Goal: Information Seeking & Learning: Learn about a topic

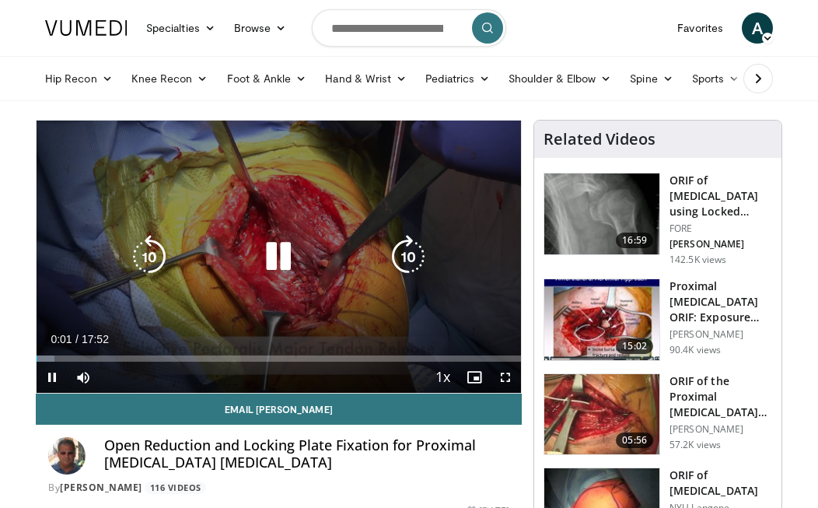
click at [280, 258] on icon "Video Player" at bounding box center [279, 257] width 44 height 44
click at [281, 260] on icon "Video Player" at bounding box center [279, 257] width 44 height 44
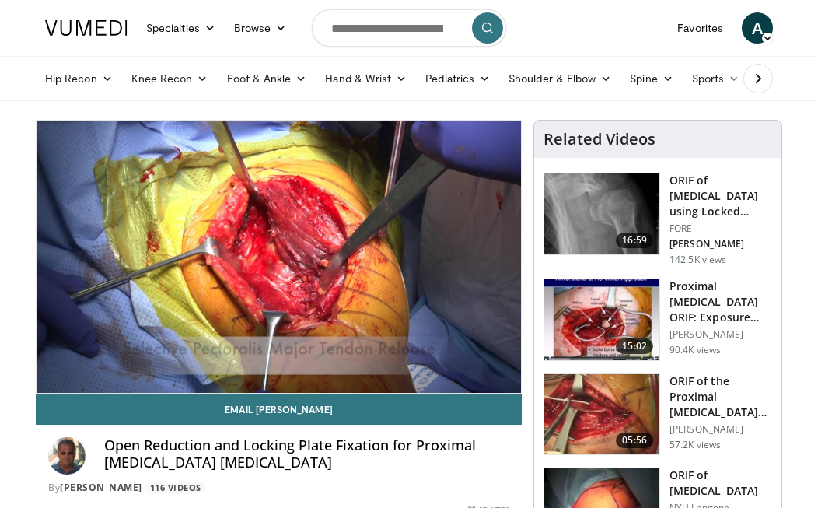
click at [281, 260] on div "10 seconds Tap to unmute" at bounding box center [279, 257] width 484 height 272
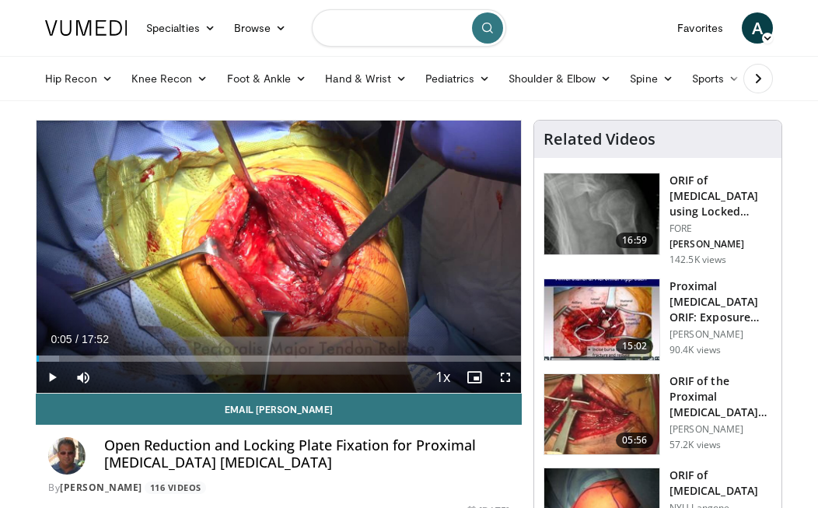
click at [369, 35] on input "Search topics, interventions" at bounding box center [409, 27] width 194 height 37
type input "**********"
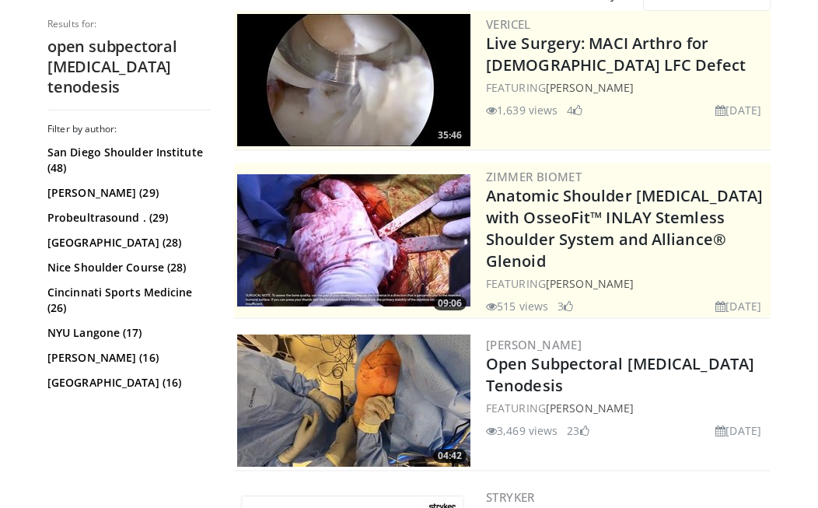
scroll to position [162, 0]
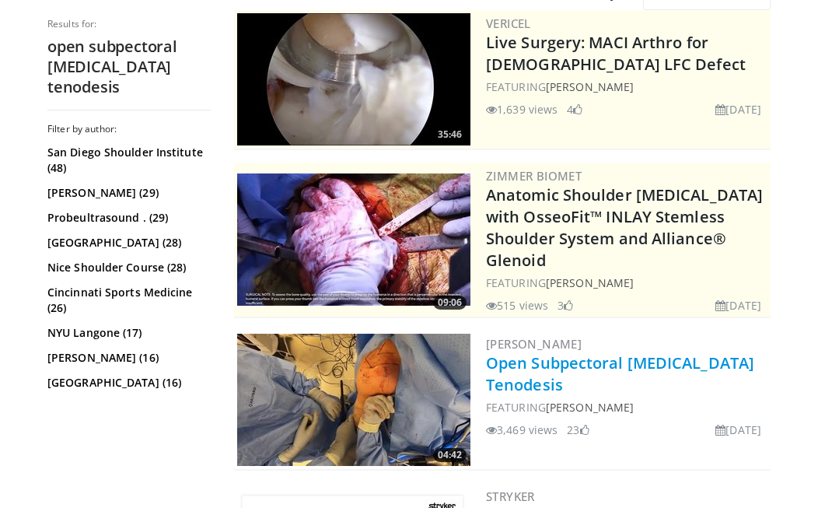
click at [549, 356] on link "Open Subpectoral [MEDICAL_DATA] Tenodesis" at bounding box center [620, 373] width 268 height 43
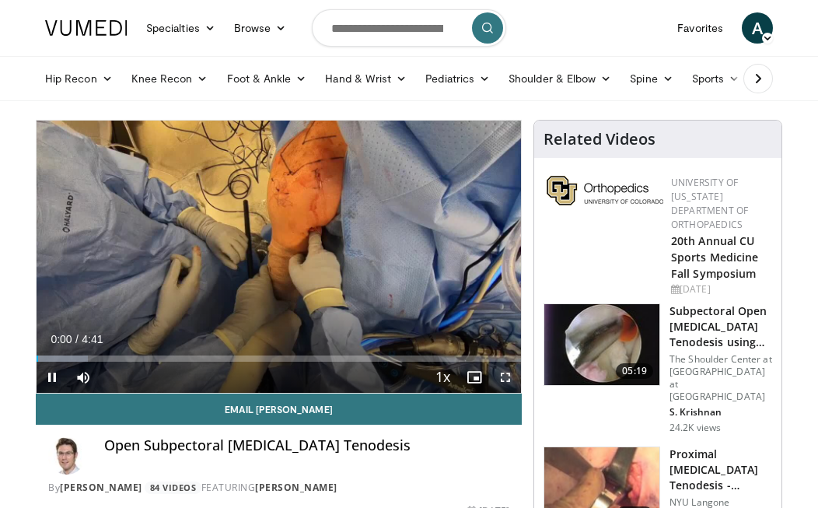
click at [508, 379] on span "Video Player" at bounding box center [505, 377] width 31 height 31
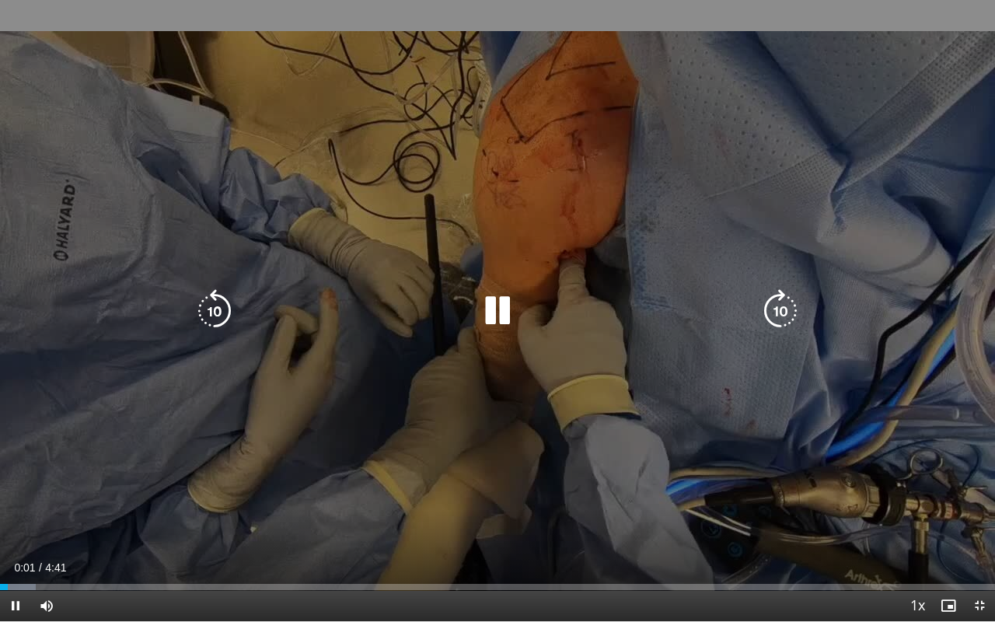
click at [673, 452] on div "10 seconds Tap to unmute" at bounding box center [497, 310] width 995 height 621
click at [499, 309] on icon "Video Player" at bounding box center [498, 311] width 44 height 44
click at [512, 303] on icon "Video Player" at bounding box center [498, 311] width 44 height 44
click at [494, 310] on icon "Video Player" at bounding box center [498, 311] width 44 height 44
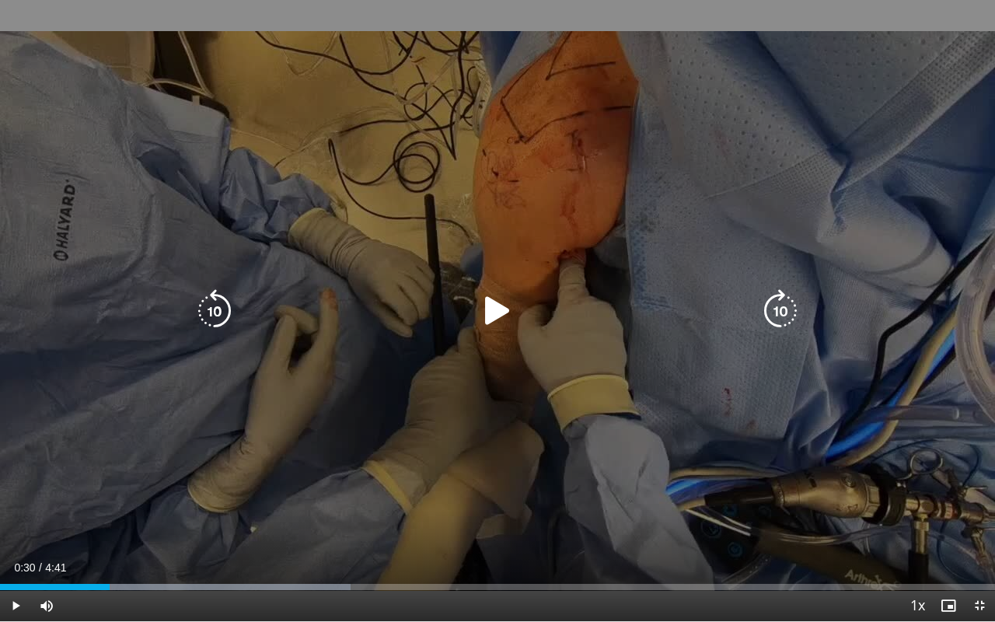
click at [507, 310] on icon "Video Player" at bounding box center [498, 311] width 44 height 44
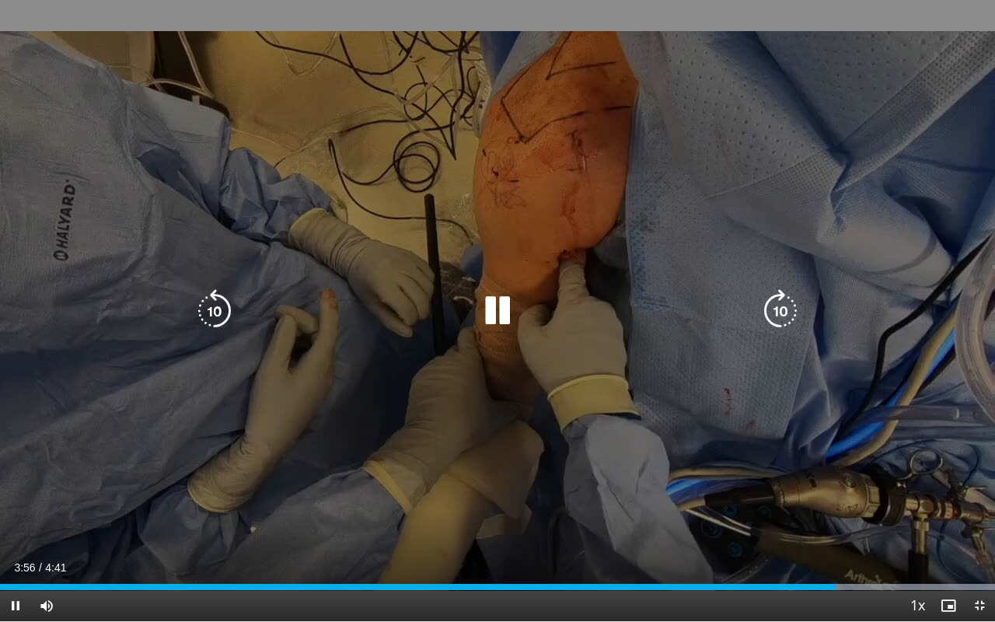
click at [725, 101] on div "10 seconds Tap to unmute" at bounding box center [497, 310] width 995 height 621
click at [490, 310] on icon "Video Player" at bounding box center [498, 311] width 44 height 44
click at [496, 316] on icon "Video Player" at bounding box center [498, 311] width 44 height 44
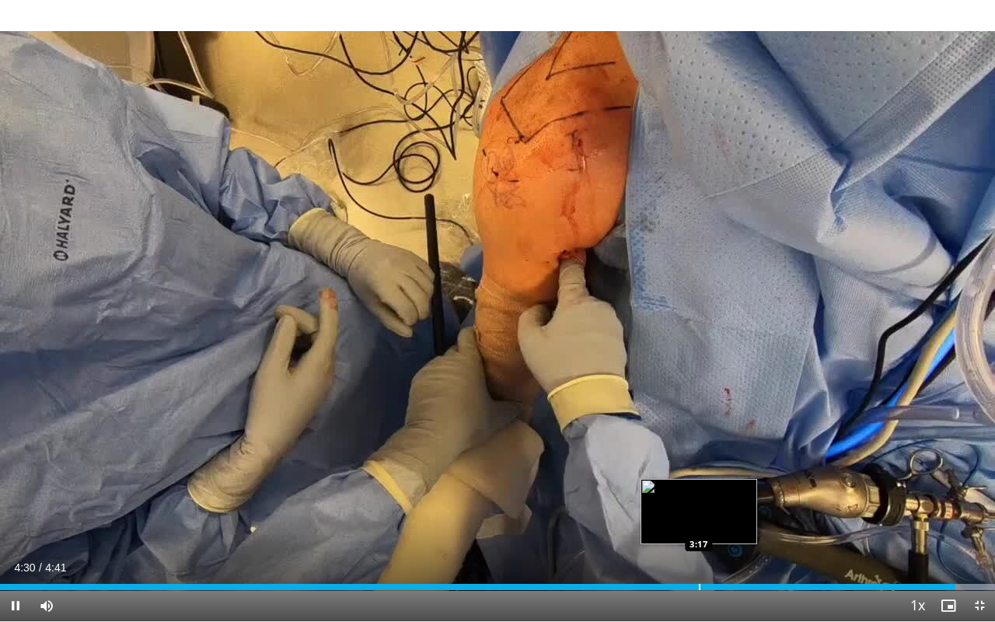
click at [699, 507] on div "Progress Bar" at bounding box center [700, 587] width 2 height 6
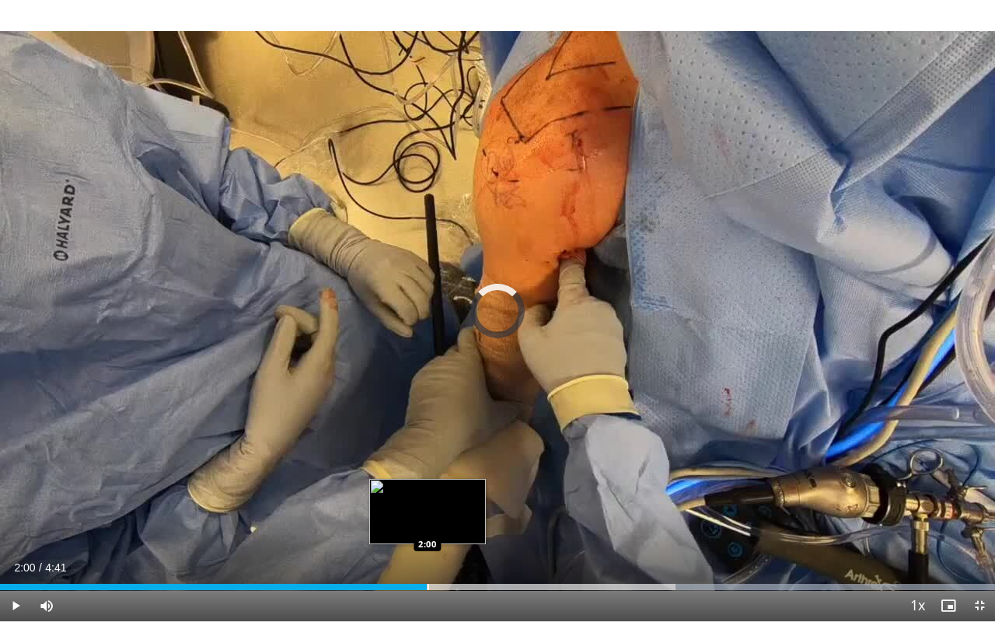
click at [427, 507] on div "Loaded : 100.00% 4:38 2:00" at bounding box center [497, 587] width 995 height 6
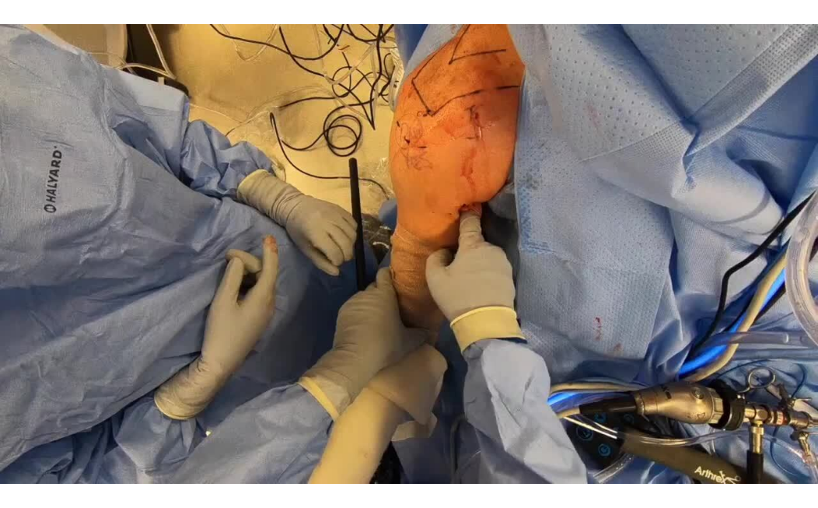
scroll to position [110, 0]
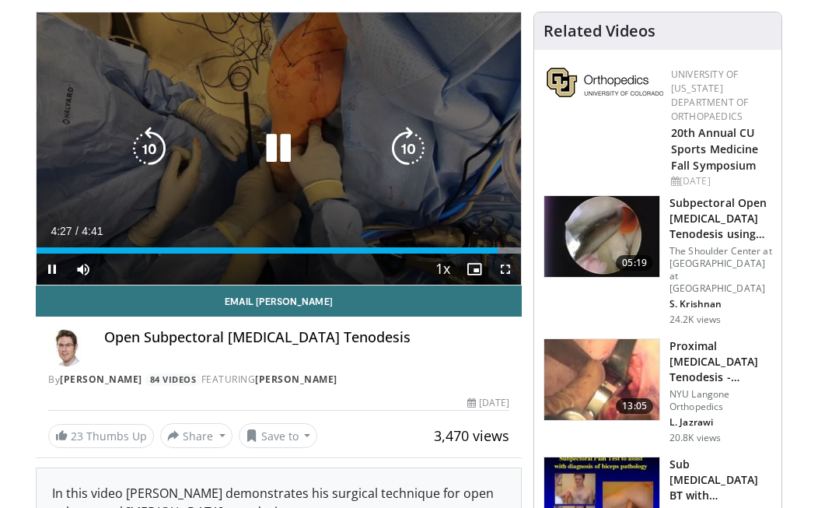
click at [267, 142] on icon "Video Player" at bounding box center [279, 149] width 44 height 44
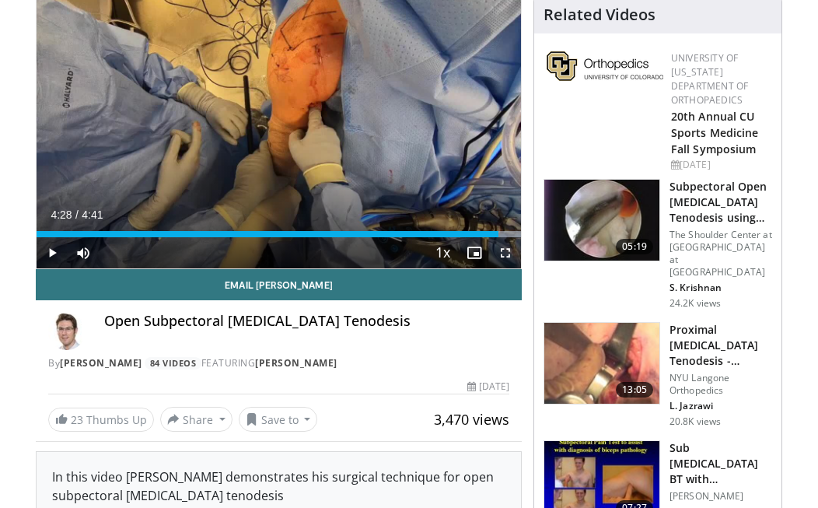
scroll to position [135, 0]
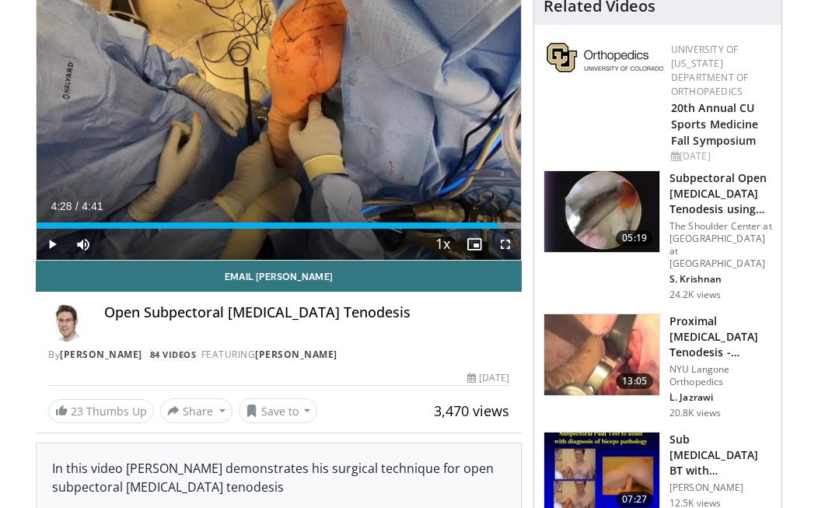
click at [634, 352] on img at bounding box center [601, 354] width 115 height 81
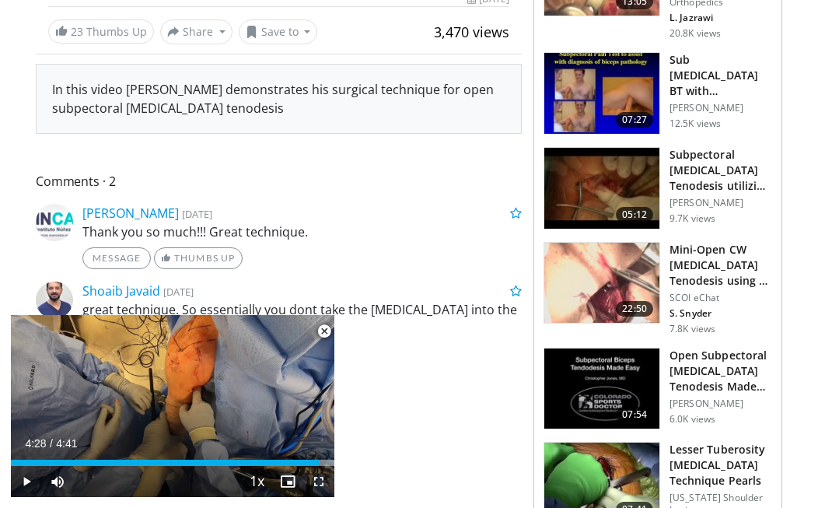
scroll to position [519, 0]
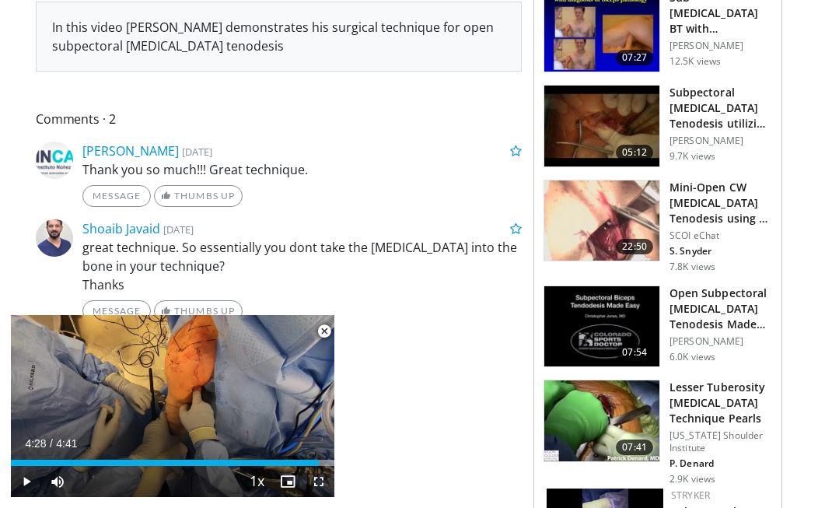
scroll to position [578, 0]
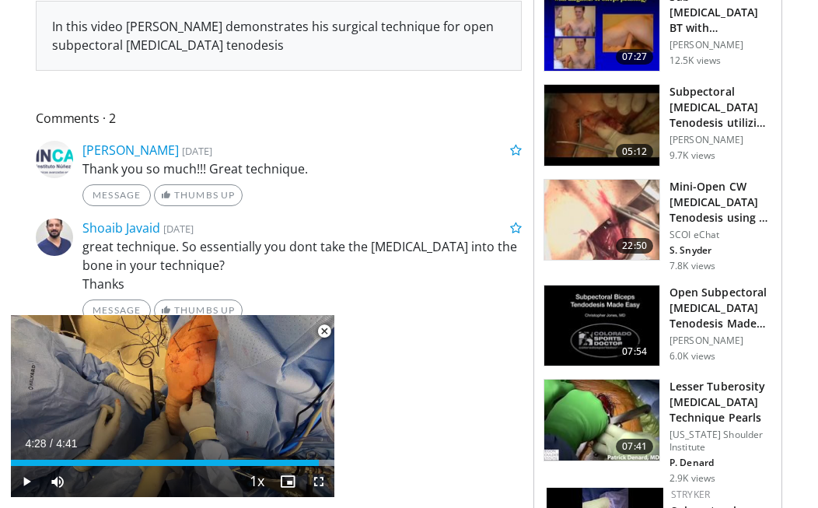
click at [715, 312] on h3 "Open Subpectoral [MEDICAL_DATA] Tenodesis Made Easy" at bounding box center [720, 308] width 103 height 47
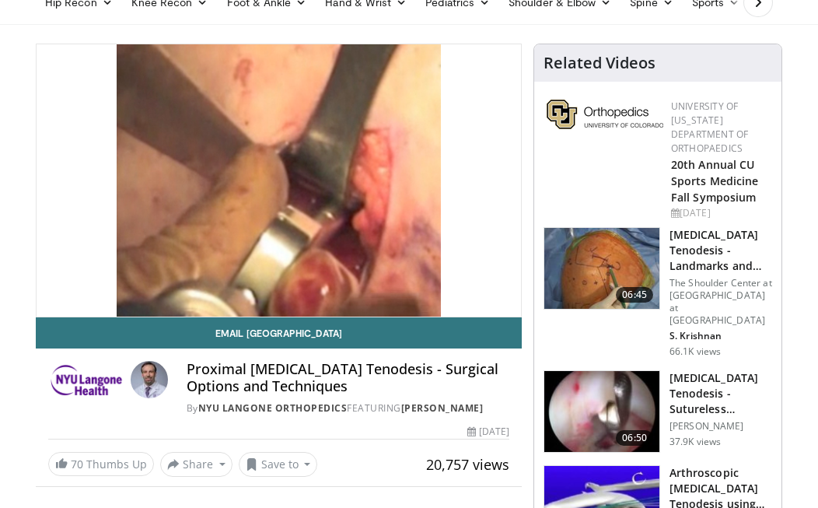
scroll to position [77, 0]
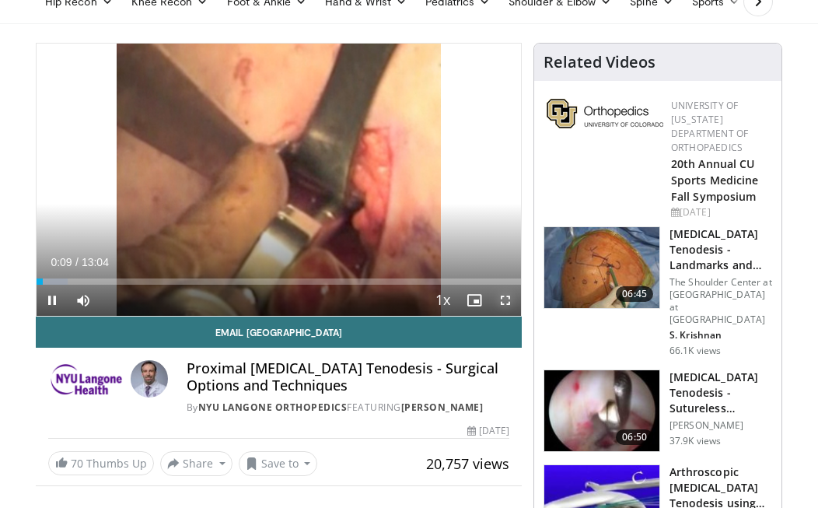
click at [512, 298] on span "Video Player" at bounding box center [505, 300] width 31 height 31
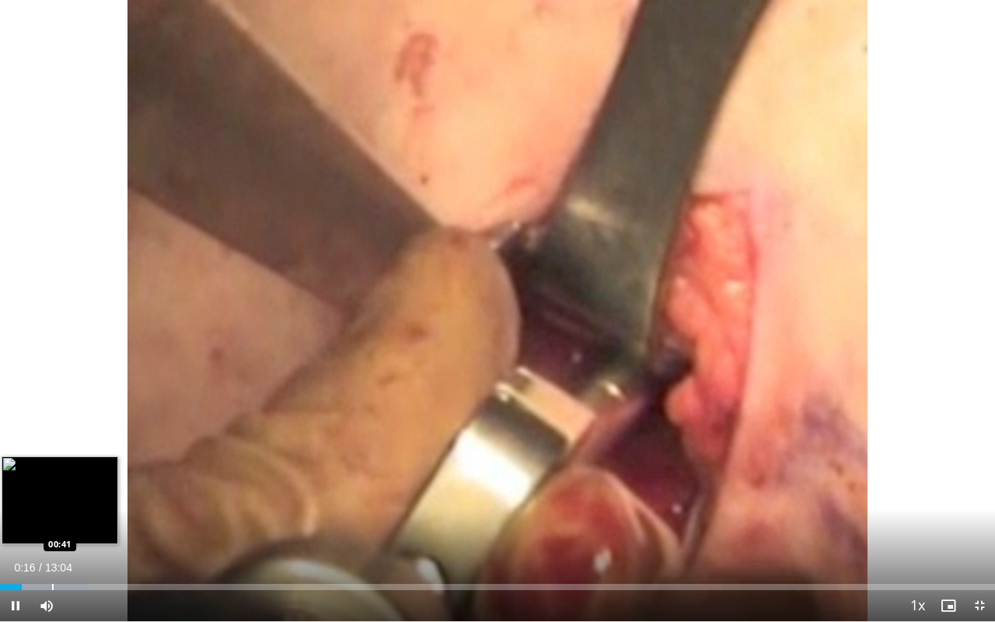
click at [51, 507] on div "Loaded : 8.90% 00:16 00:41" at bounding box center [497, 582] width 995 height 15
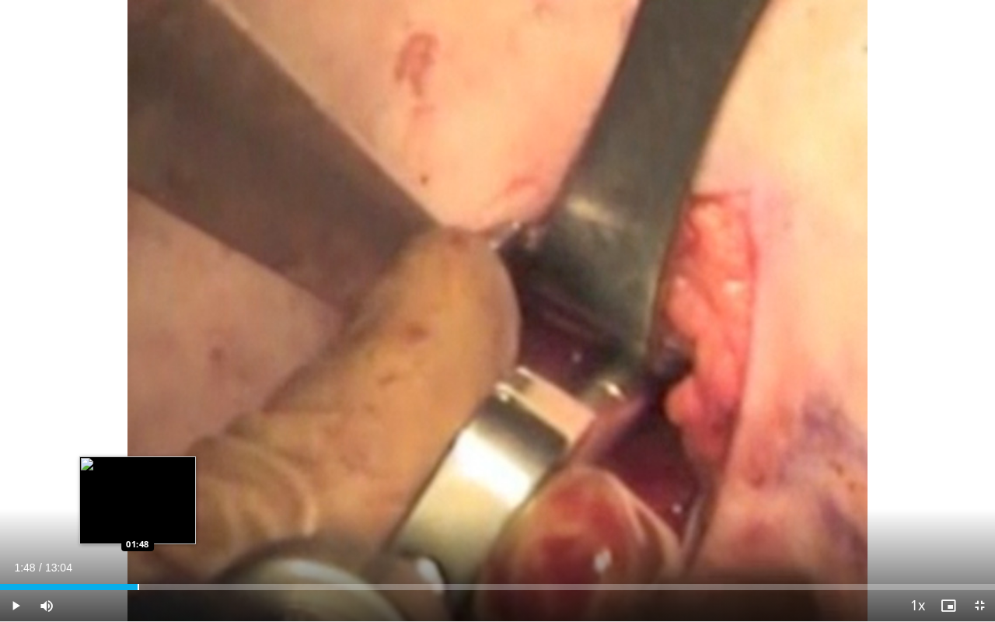
click at [138, 507] on div "Progress Bar" at bounding box center [139, 587] width 2 height 6
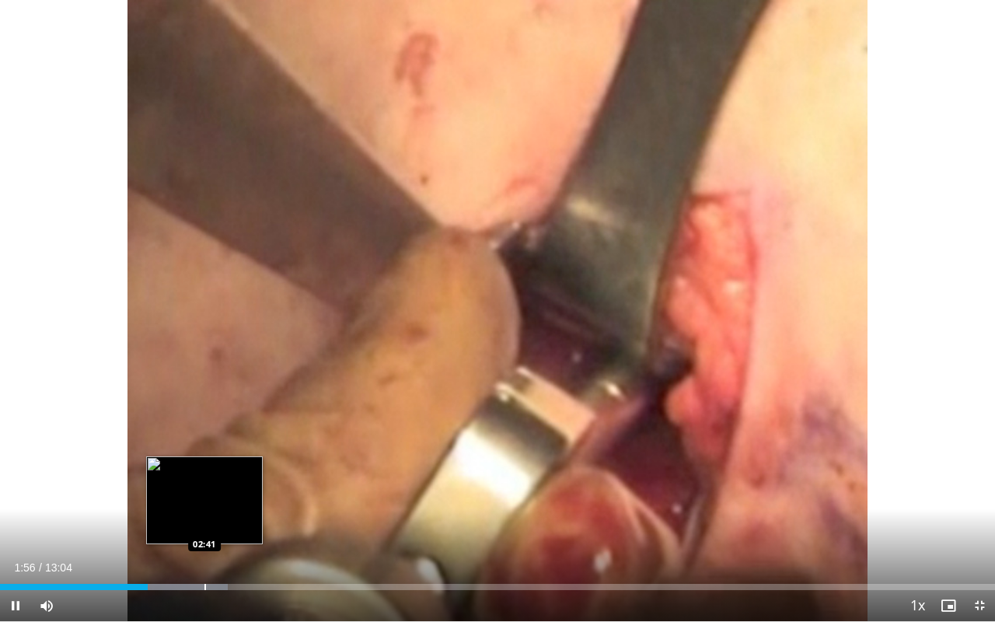
click at [204, 507] on div "Progress Bar" at bounding box center [205, 587] width 2 height 6
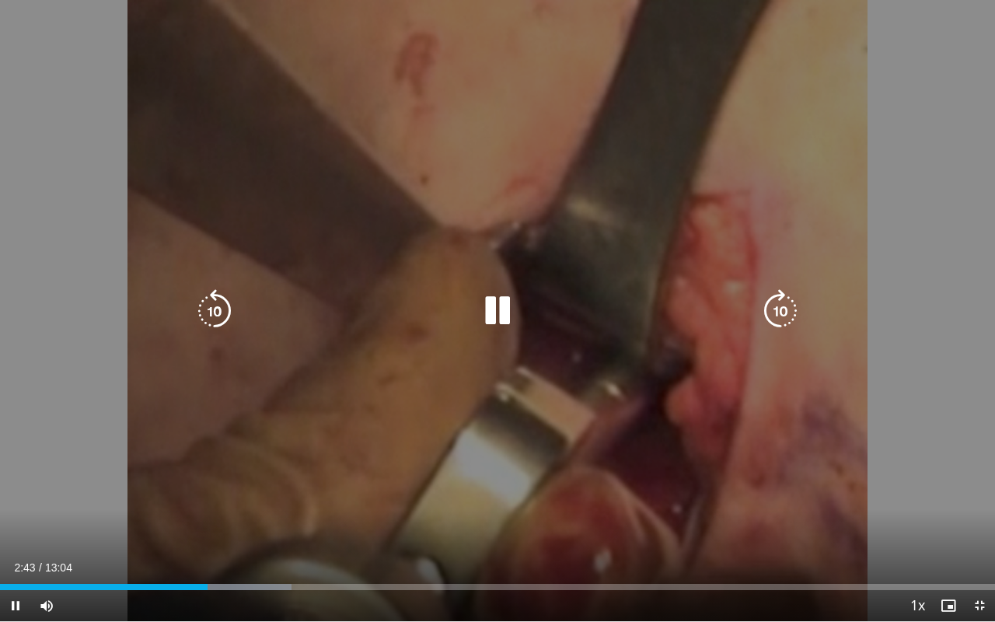
click at [68, 355] on div "10 seconds Tap to unmute" at bounding box center [497, 310] width 995 height 621
click at [498, 311] on icon "Video Player" at bounding box center [498, 311] width 44 height 44
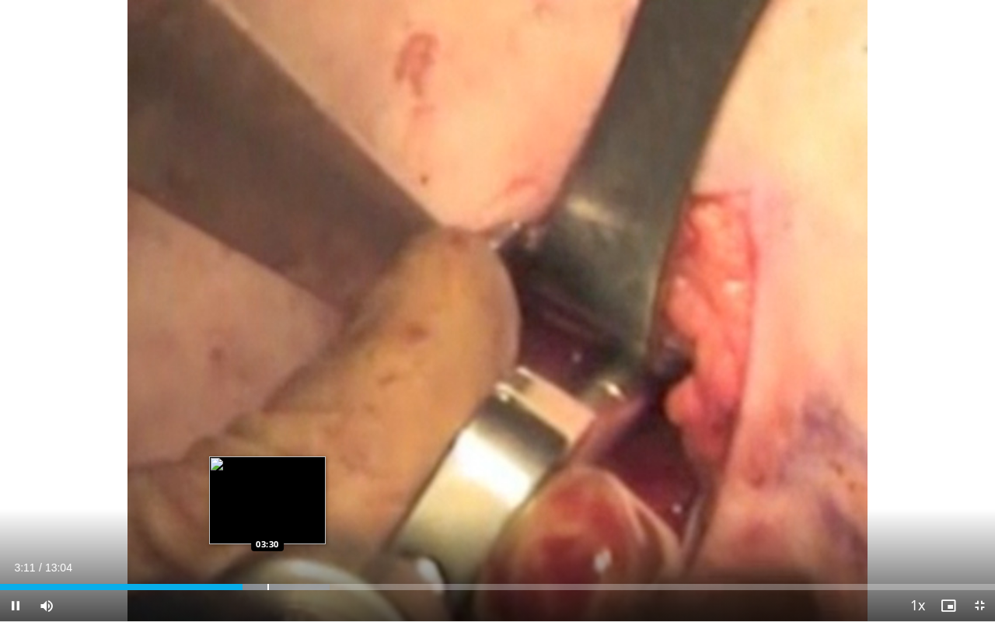
click at [267, 507] on div "Loaded : 33.10% 03:11 03:30" at bounding box center [497, 582] width 995 height 15
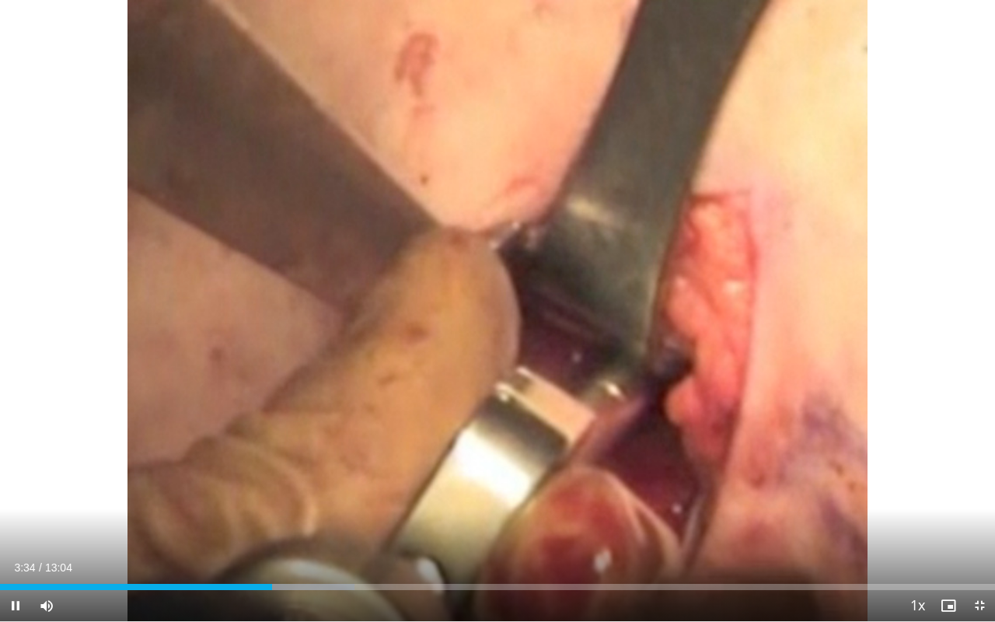
click at [337, 507] on div "Current Time 3:34 / Duration 13:04 Pause Skip Backward Skip Forward Mute 70% Lo…" at bounding box center [497, 605] width 995 height 31
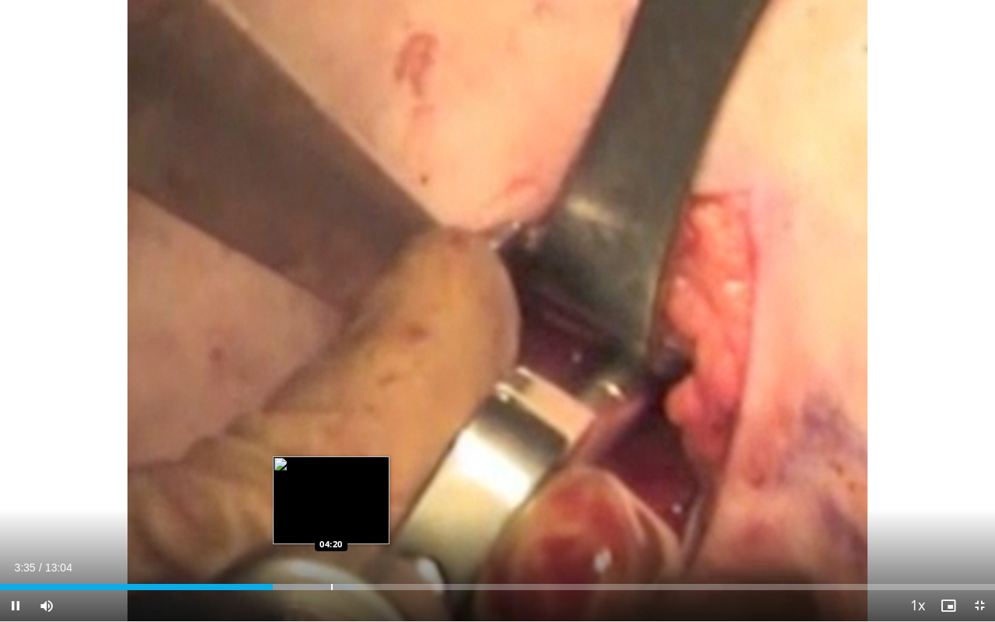
click at [331, 507] on div "Progress Bar" at bounding box center [332, 587] width 2 height 6
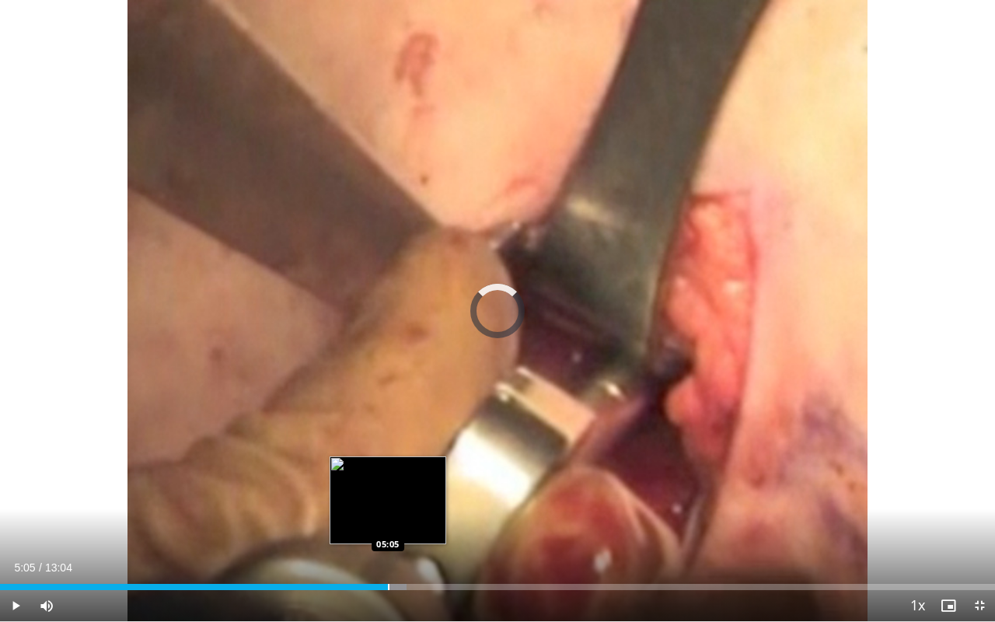
click at [388, 507] on div "Progress Bar" at bounding box center [389, 587] width 2 height 6
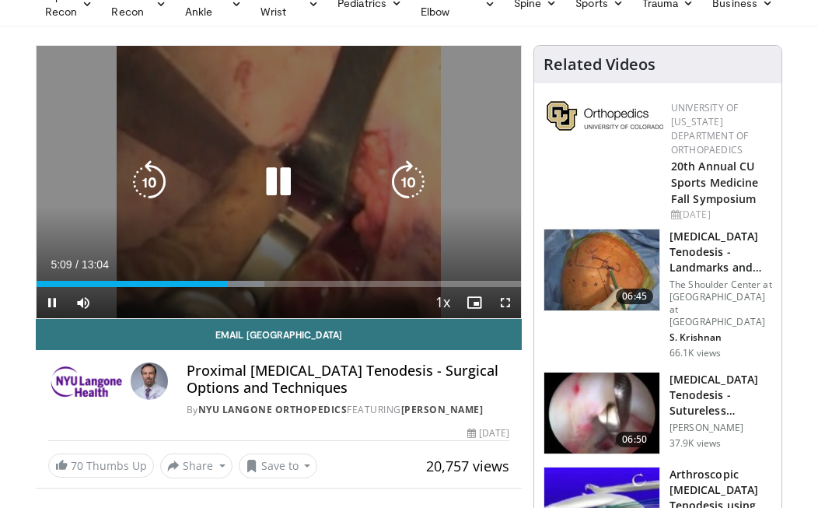
click at [274, 165] on icon "Video Player" at bounding box center [279, 182] width 44 height 44
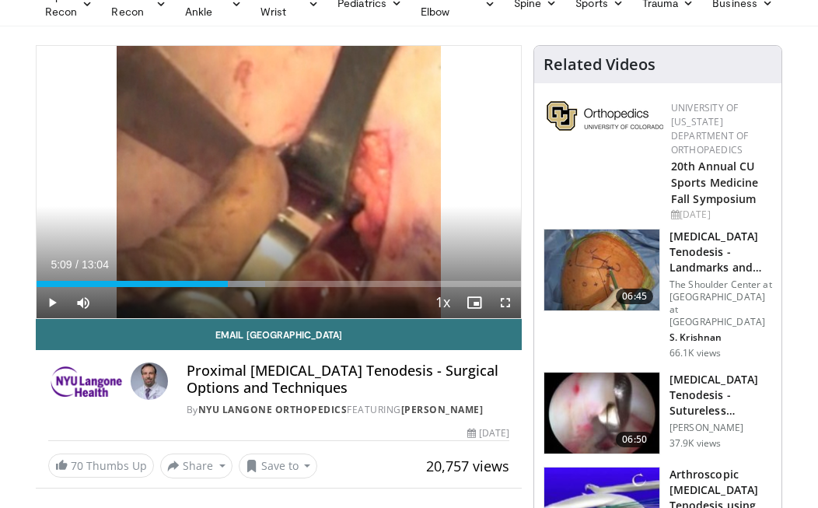
click at [680, 261] on h3 "Biceps Tenodesis - Landmarks and Diagnostic Arthroscopy" at bounding box center [720, 252] width 103 height 47
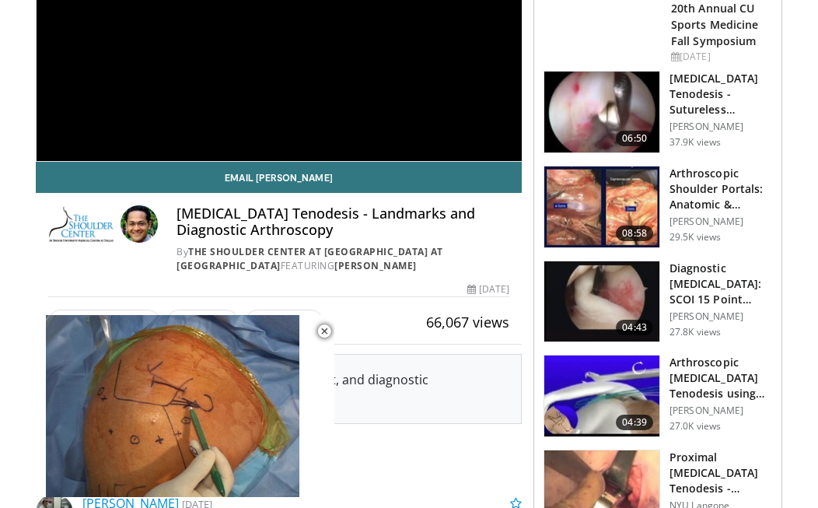
scroll to position [222, 0]
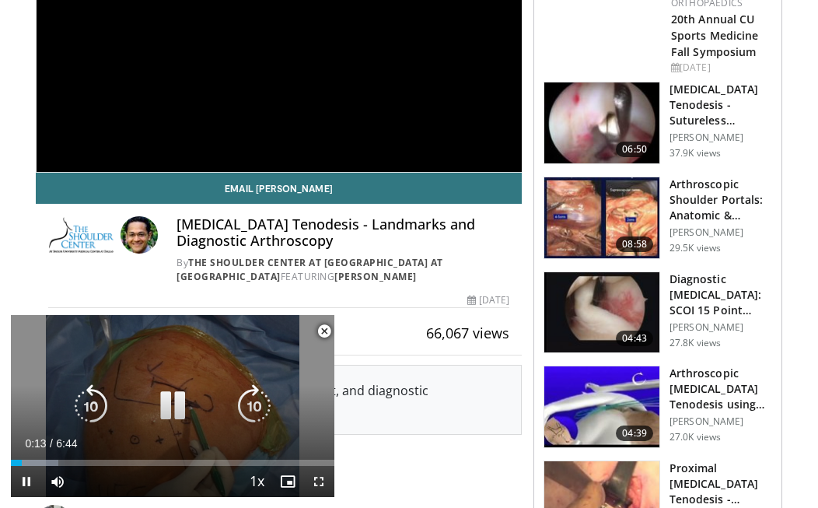
click at [180, 394] on icon "Video Player" at bounding box center [173, 406] width 44 height 44
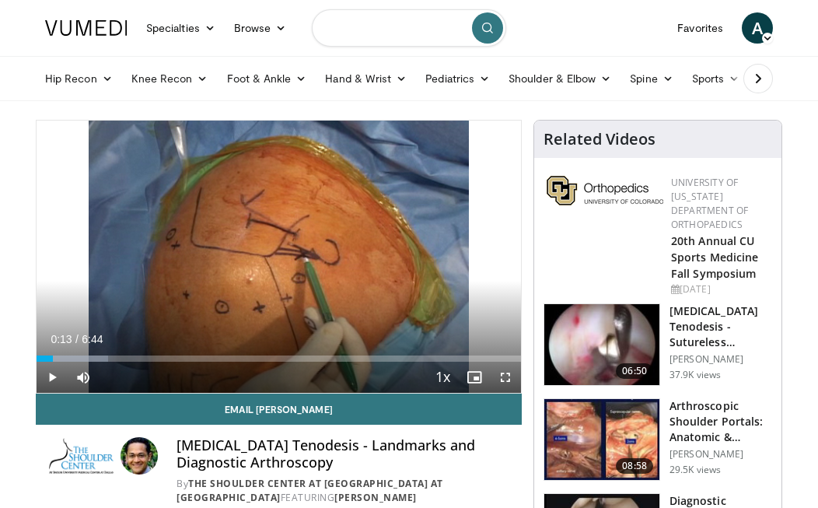
click at [392, 30] on input "Search topics, interventions" at bounding box center [409, 27] width 194 height 37
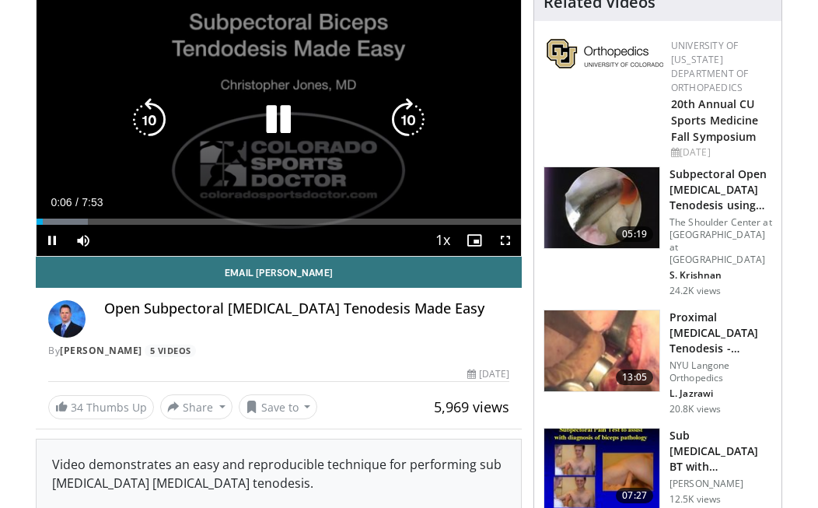
scroll to position [66, 0]
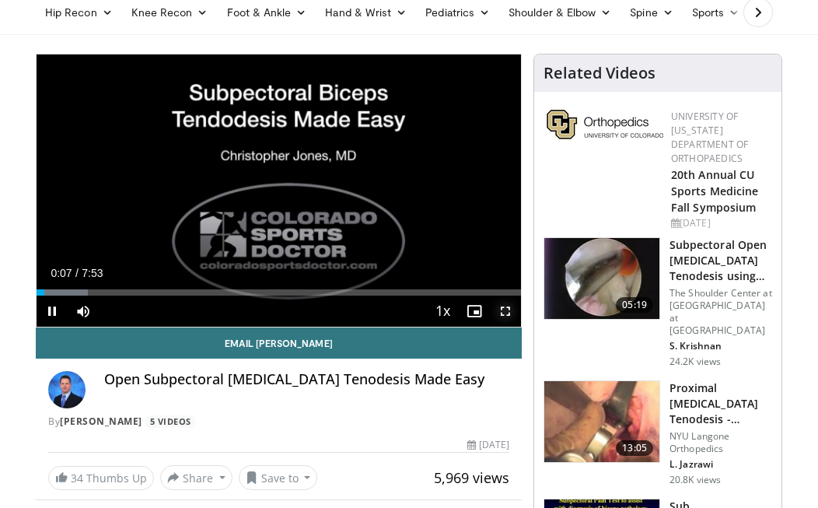
click at [508, 307] on span "Video Player" at bounding box center [505, 310] width 31 height 31
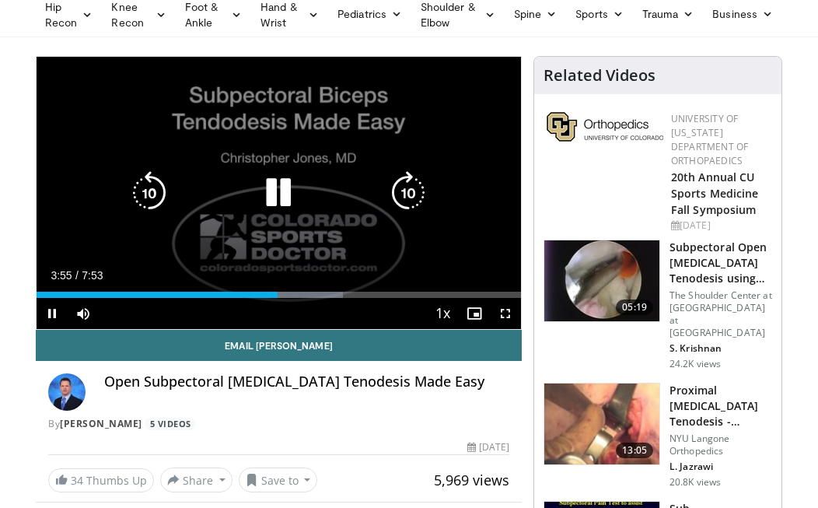
click at [283, 181] on icon "Video Player" at bounding box center [279, 193] width 44 height 44
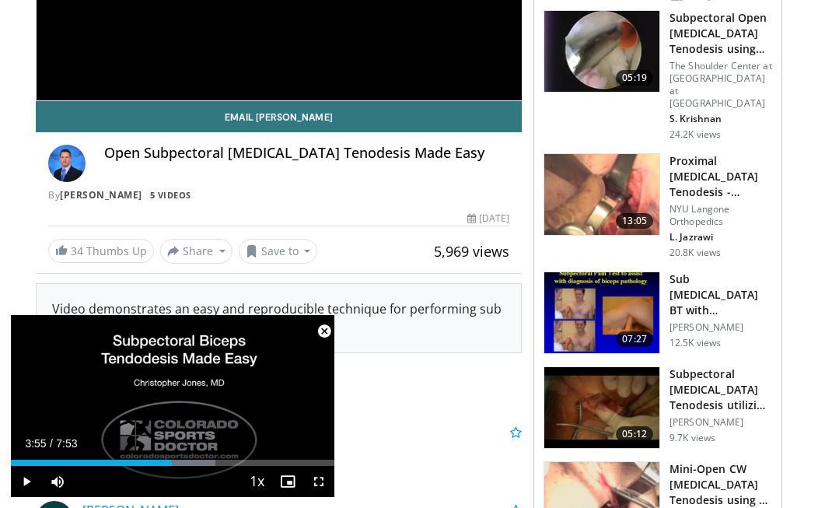
scroll to position [306, 0]
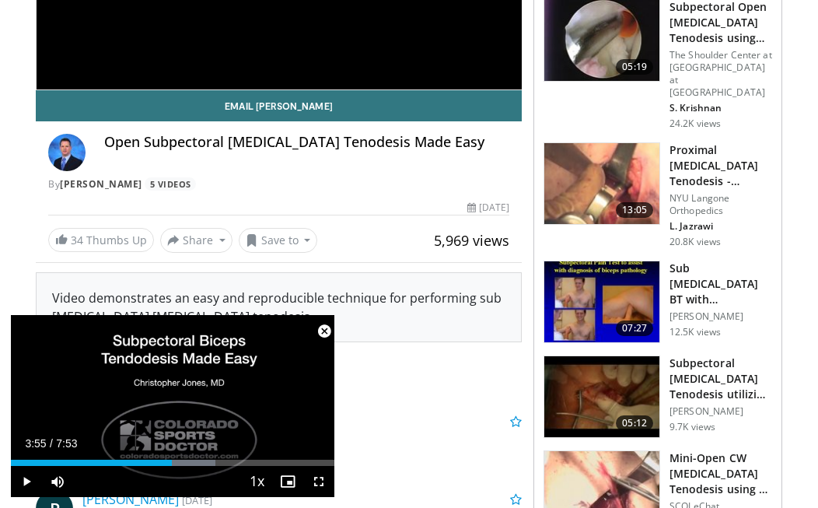
click at [627, 302] on img at bounding box center [601, 301] width 115 height 81
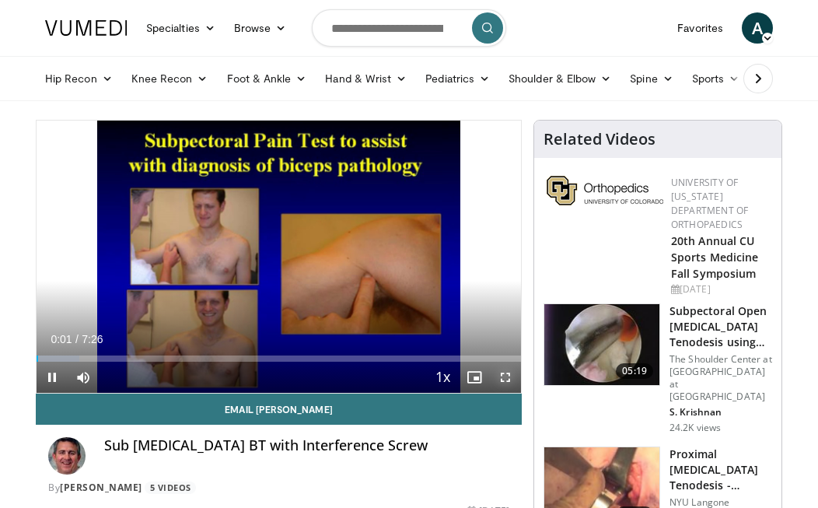
click at [509, 372] on span "Video Player" at bounding box center [505, 377] width 31 height 31
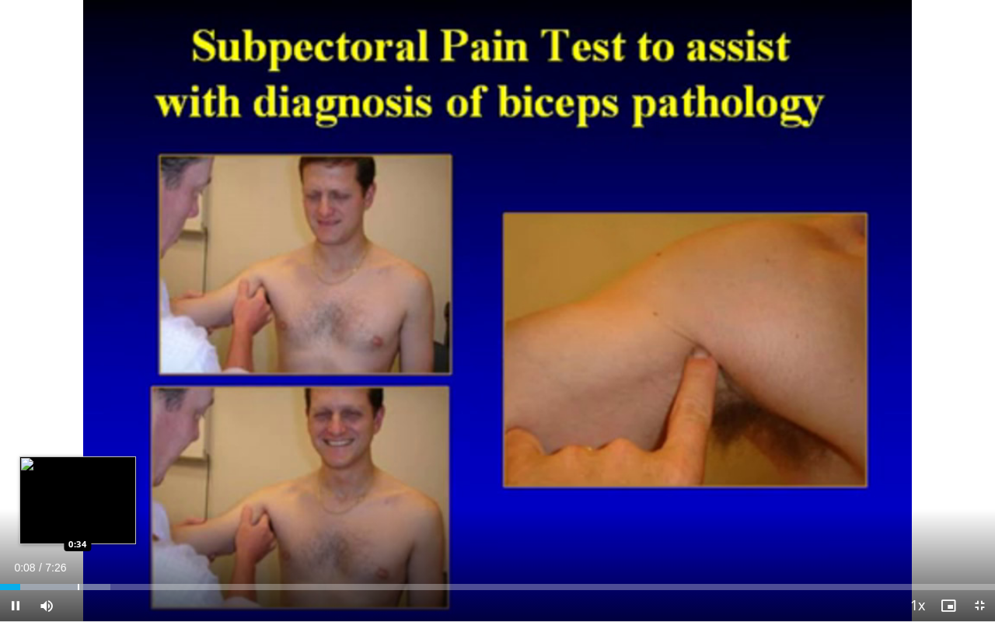
click at [78, 507] on div "Loaded : 11.09% 0:08 0:34" at bounding box center [497, 582] width 995 height 15
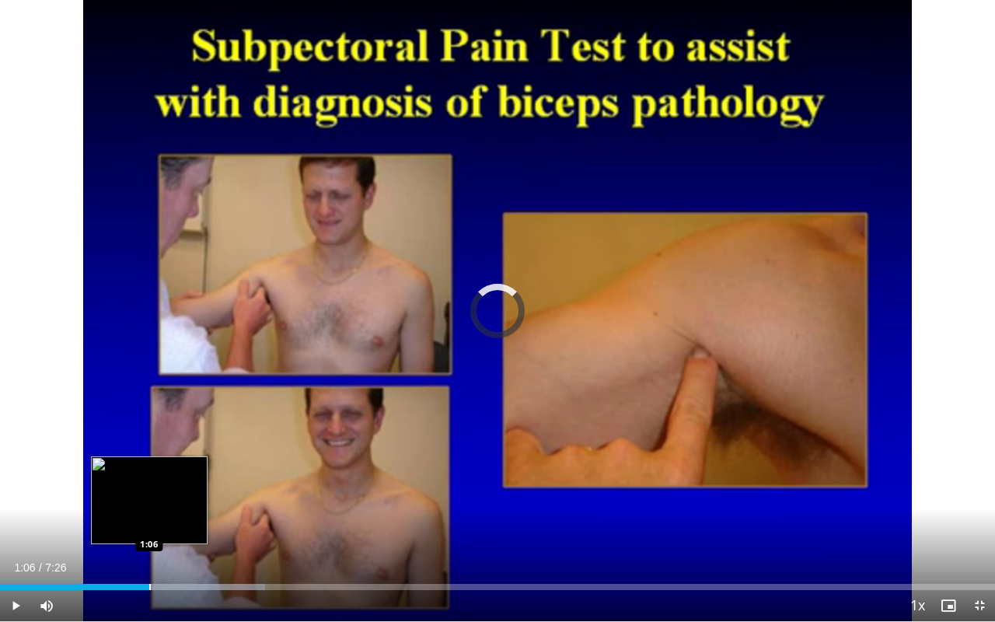
click at [149, 507] on div "Loaded : 26.65% 0:53 1:06" at bounding box center [497, 582] width 995 height 15
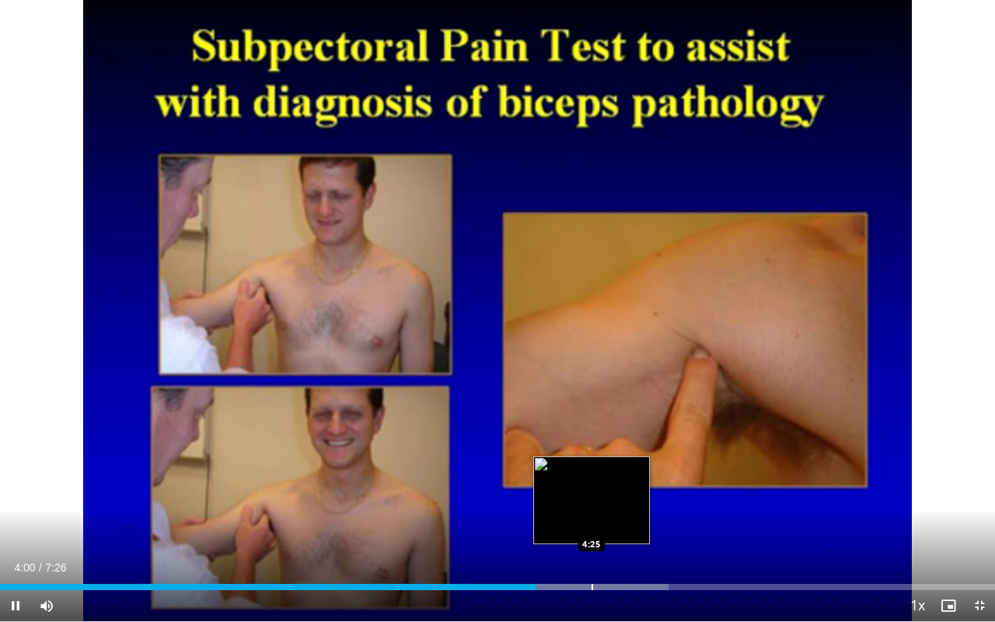
click at [592, 507] on div "Progress Bar" at bounding box center [593, 587] width 2 height 6
click at [582, 507] on div "Progress Bar" at bounding box center [583, 587] width 2 height 6
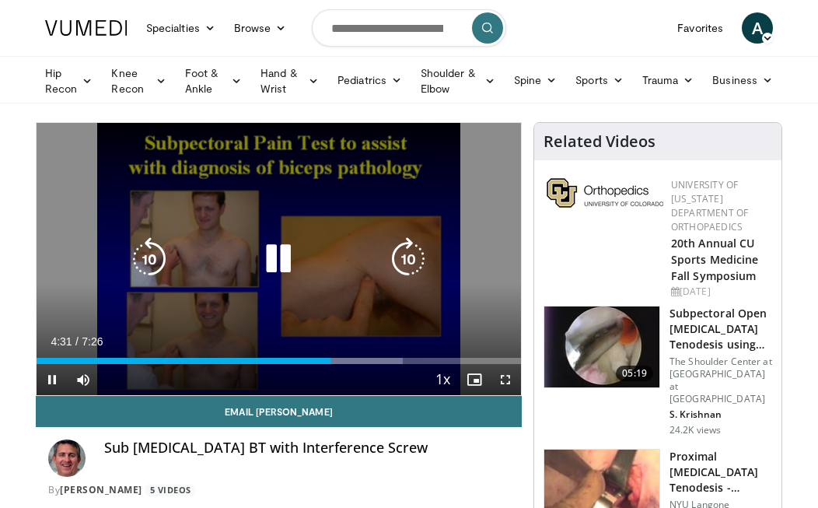
click at [281, 265] on icon "Video Player" at bounding box center [279, 259] width 44 height 44
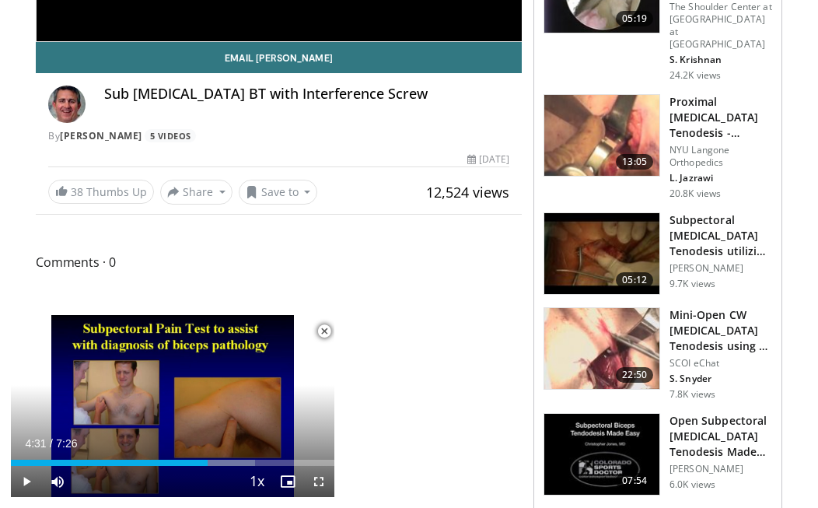
scroll to position [355, 0]
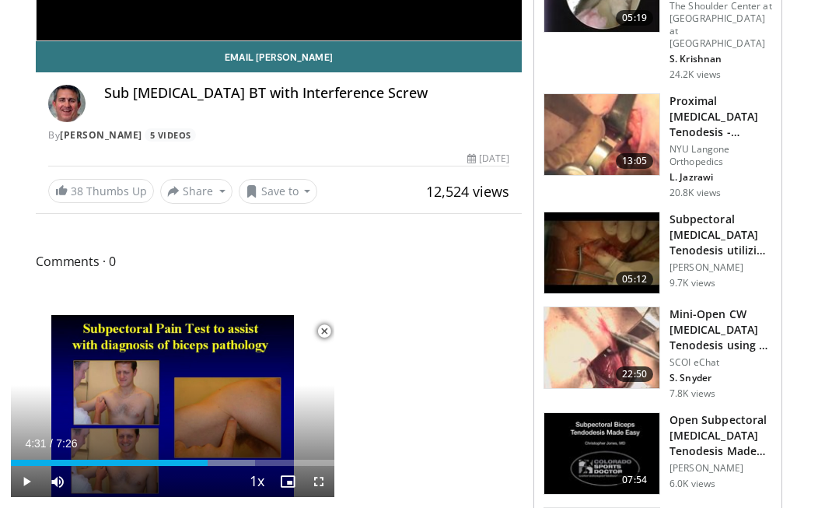
click at [721, 240] on h3 "Subpectoral [MEDICAL_DATA] Tenodesis utilizing Suture Anchors" at bounding box center [720, 234] width 103 height 47
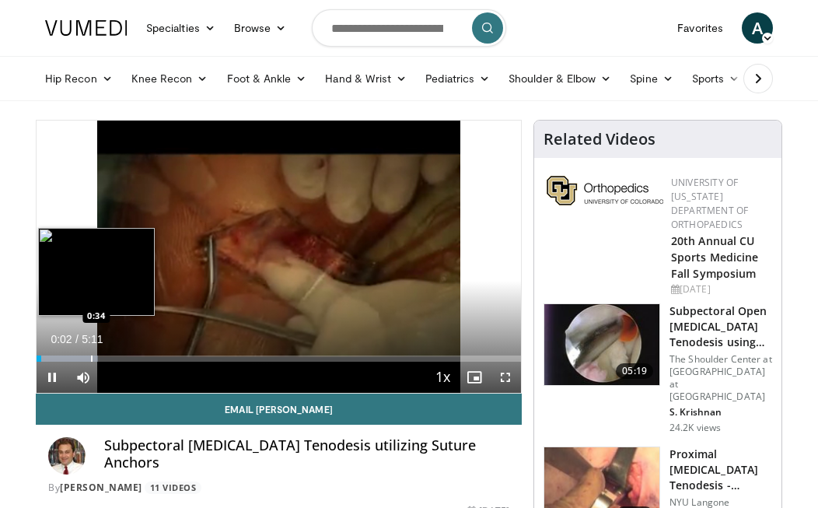
click at [91, 358] on div "Progress Bar" at bounding box center [92, 358] width 2 height 6
click at [68, 357] on div "Progress Bar" at bounding box center [69, 358] width 2 height 6
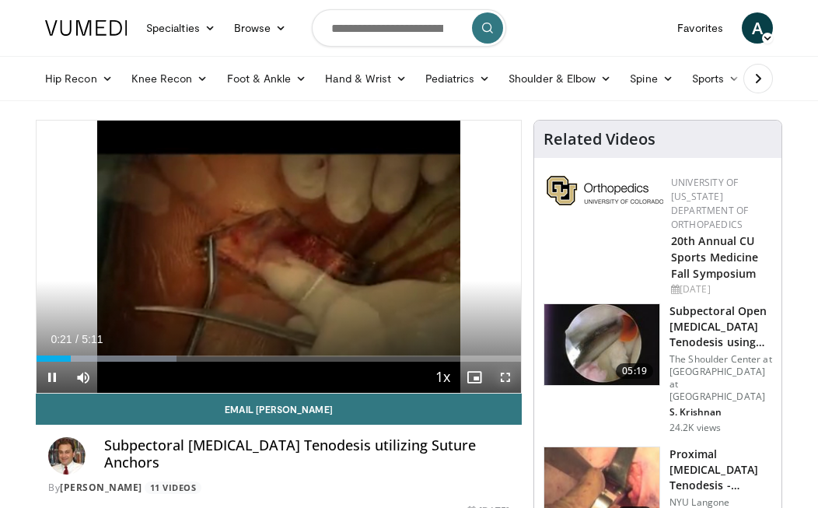
click at [504, 374] on span "Video Player" at bounding box center [505, 377] width 31 height 31
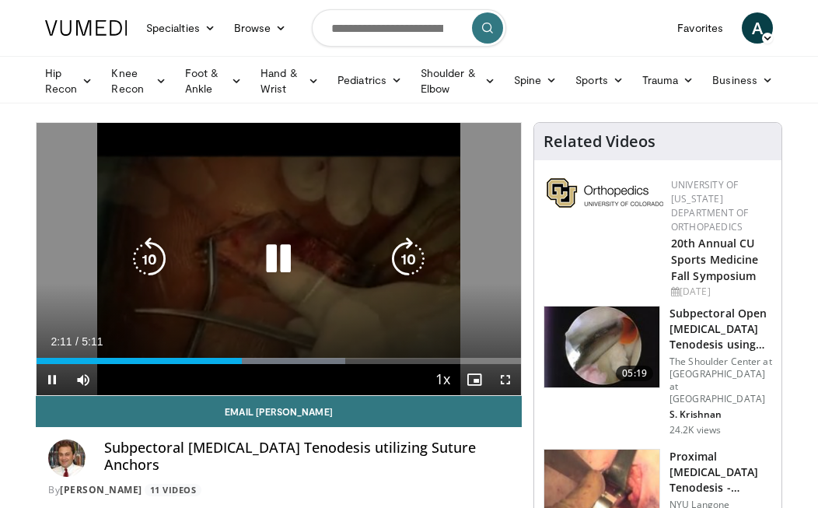
click at [293, 265] on icon "Video Player" at bounding box center [279, 259] width 44 height 44
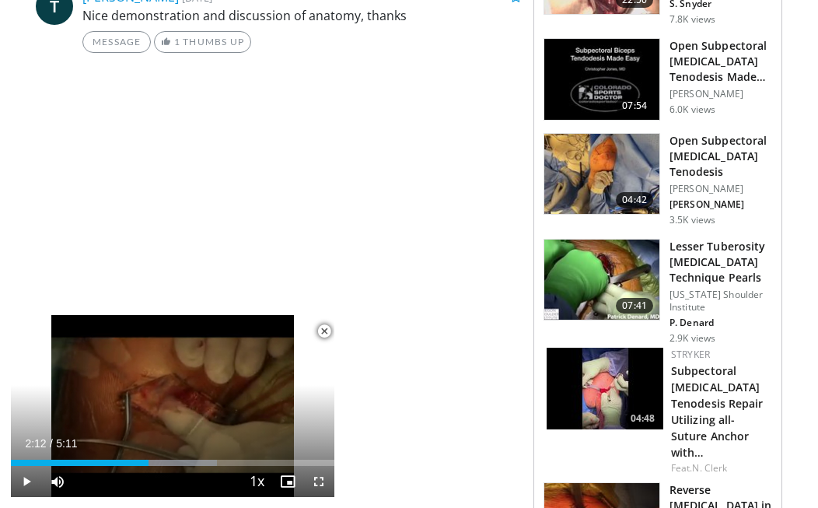
scroll to position [733, 0]
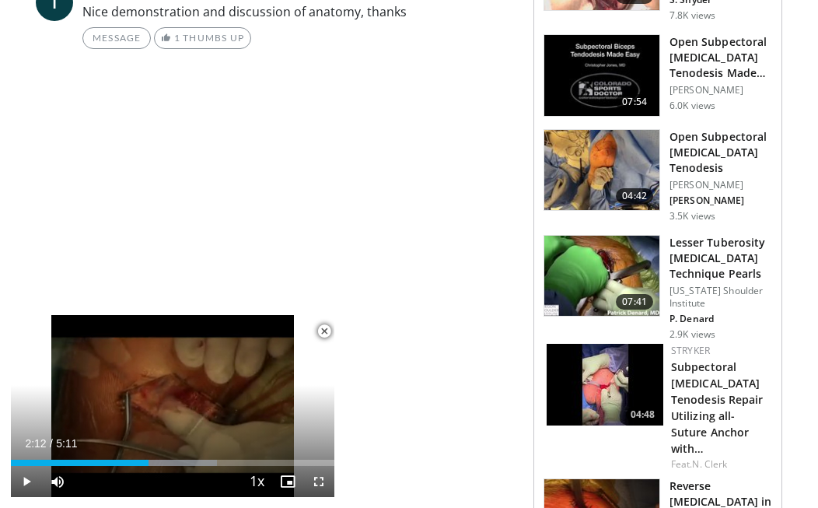
click at [604, 161] on img at bounding box center [601, 170] width 115 height 81
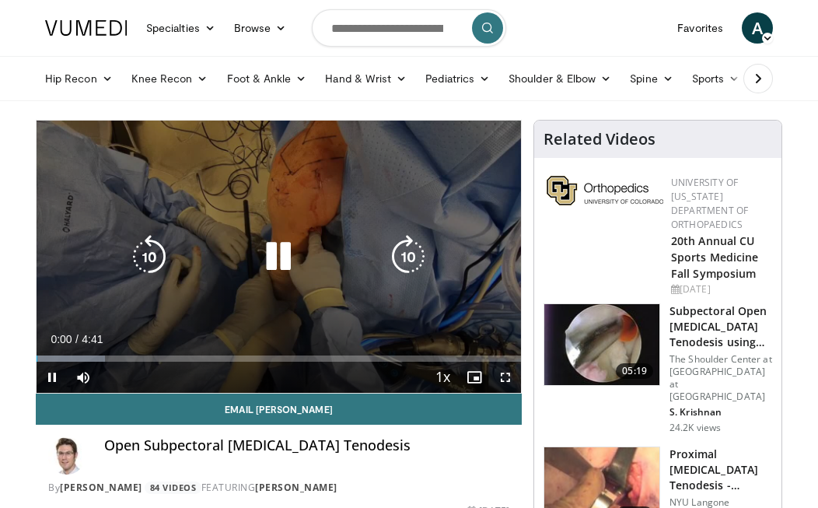
click at [384, 237] on div "10 seconds Tap to unmute" at bounding box center [279, 257] width 484 height 272
click at [269, 259] on icon "Video Player" at bounding box center [279, 257] width 44 height 44
click at [271, 259] on icon "Video Player" at bounding box center [279, 257] width 44 height 44
click at [281, 257] on icon "Video Player" at bounding box center [279, 257] width 44 height 44
click at [281, 264] on icon "Video Player" at bounding box center [279, 257] width 44 height 44
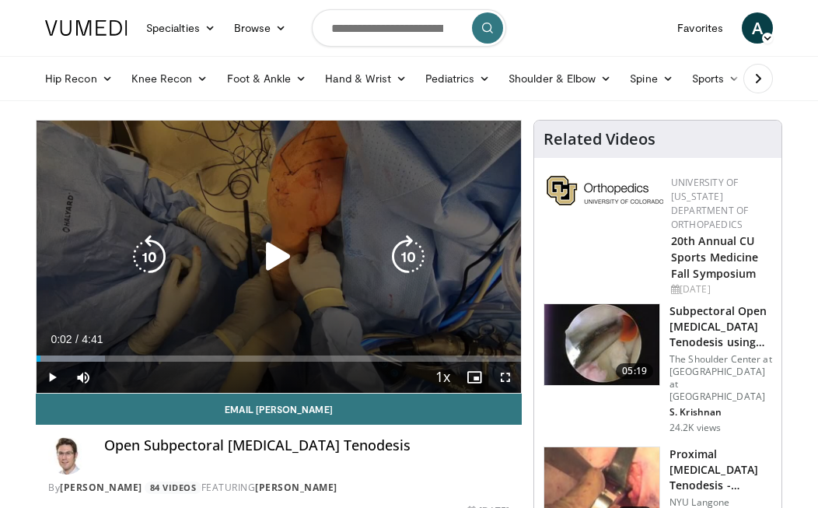
click at [260, 257] on icon "Video Player" at bounding box center [279, 257] width 44 height 44
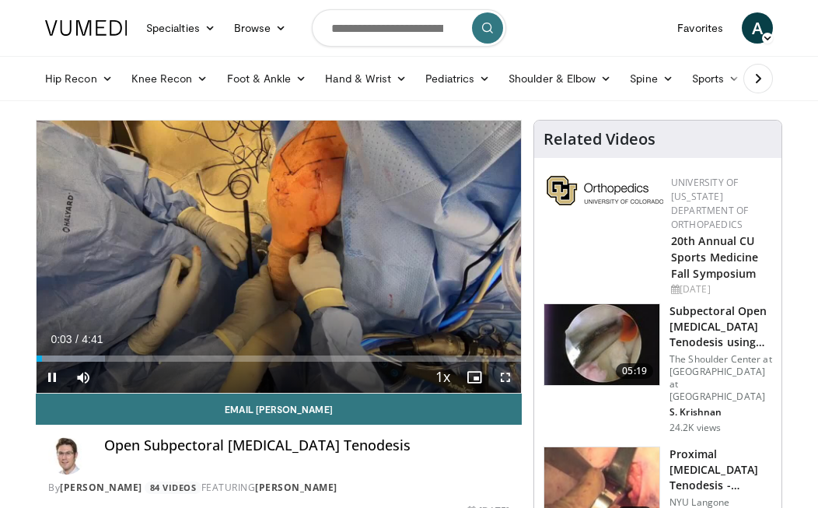
click at [499, 376] on span "Video Player" at bounding box center [505, 377] width 31 height 31
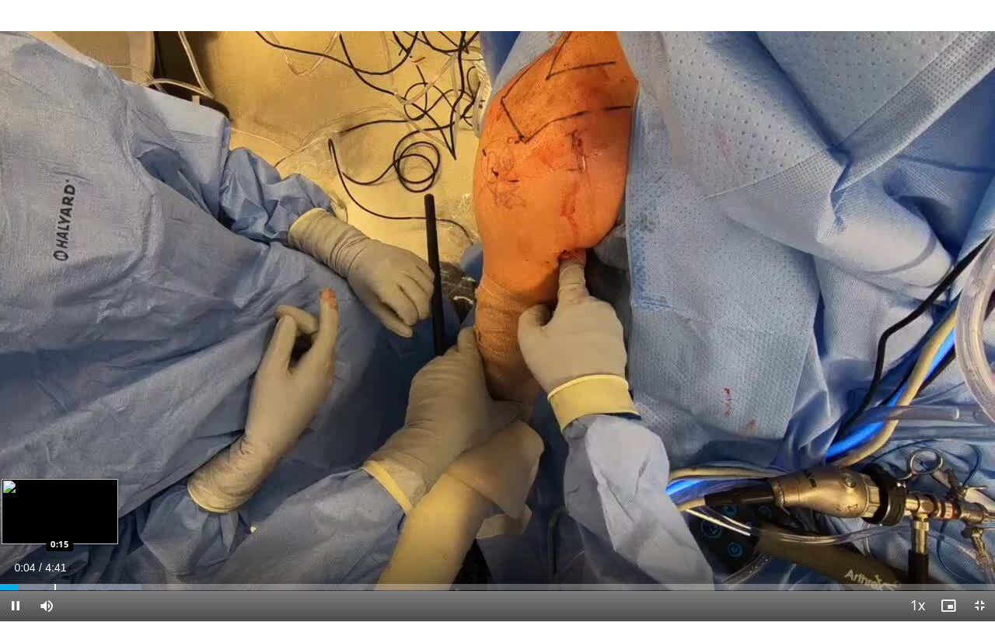
click at [56, 507] on div "Progress Bar" at bounding box center [55, 587] width 2 height 6
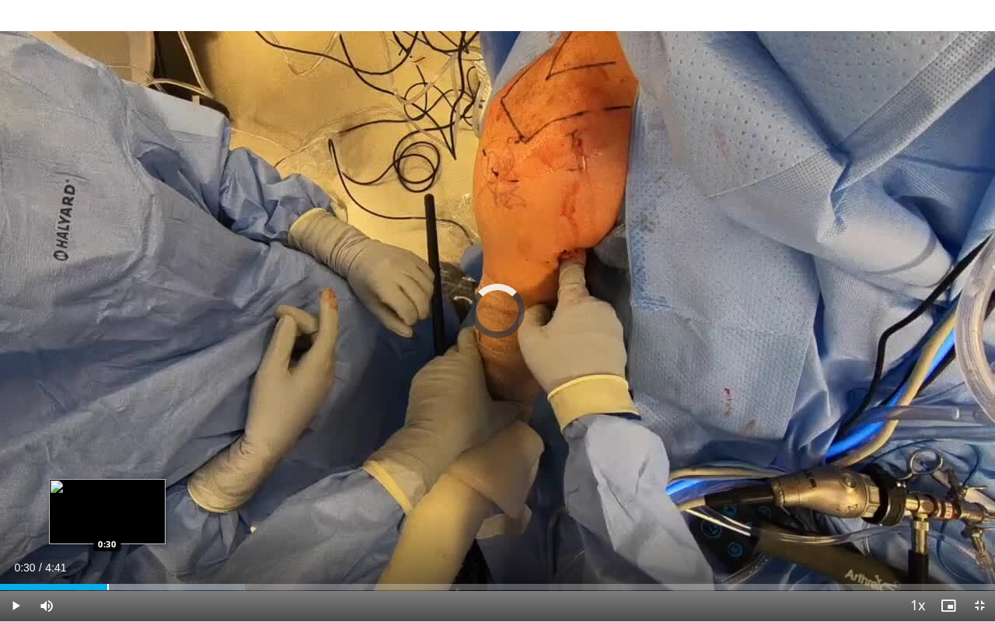
click at [107, 507] on div "Progress Bar" at bounding box center [108, 587] width 2 height 6
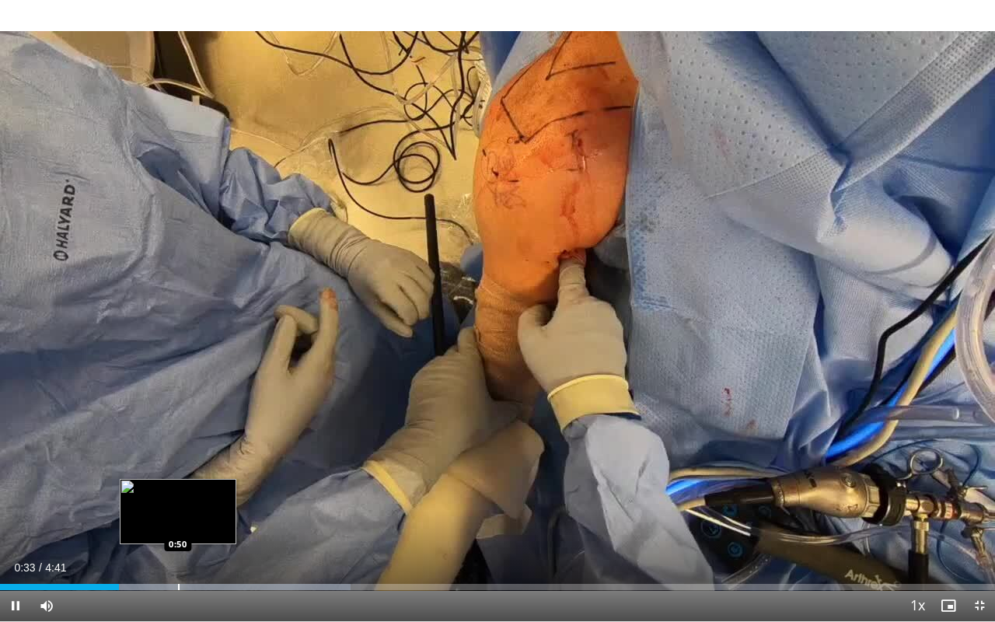
click at [178, 507] on div "Progress Bar" at bounding box center [179, 587] width 2 height 6
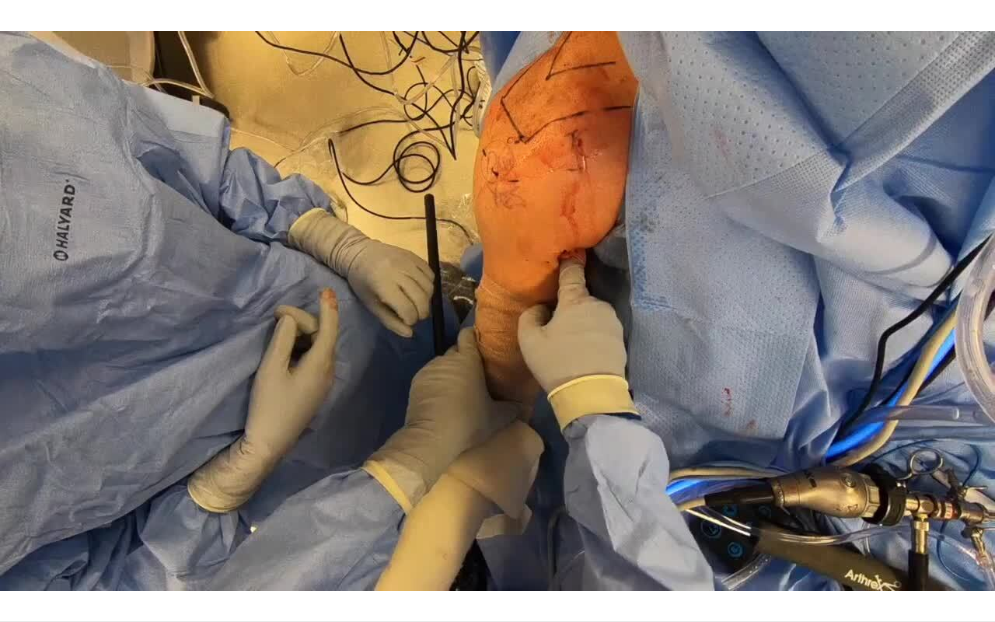
click at [237, 507] on div "Loaded : 42.26% 0:51 1:02" at bounding box center [497, 613] width 995 height 15
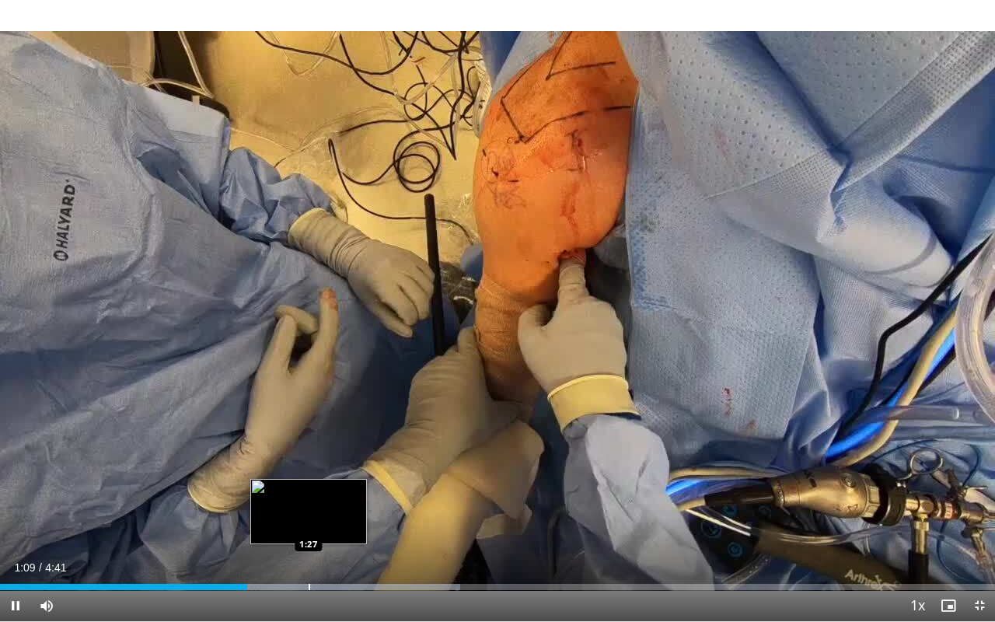
click at [309, 507] on div "Loaded : 46.22% 1:09 1:27" at bounding box center [497, 582] width 995 height 15
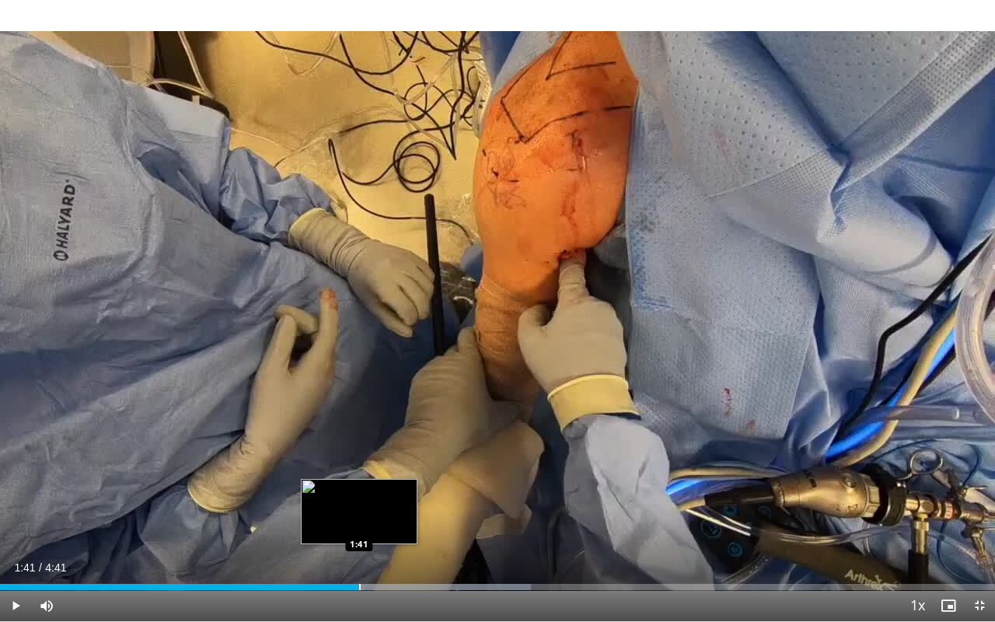
click at [359, 507] on div "Loaded : 53.33% 1:41 1:41" at bounding box center [497, 582] width 995 height 15
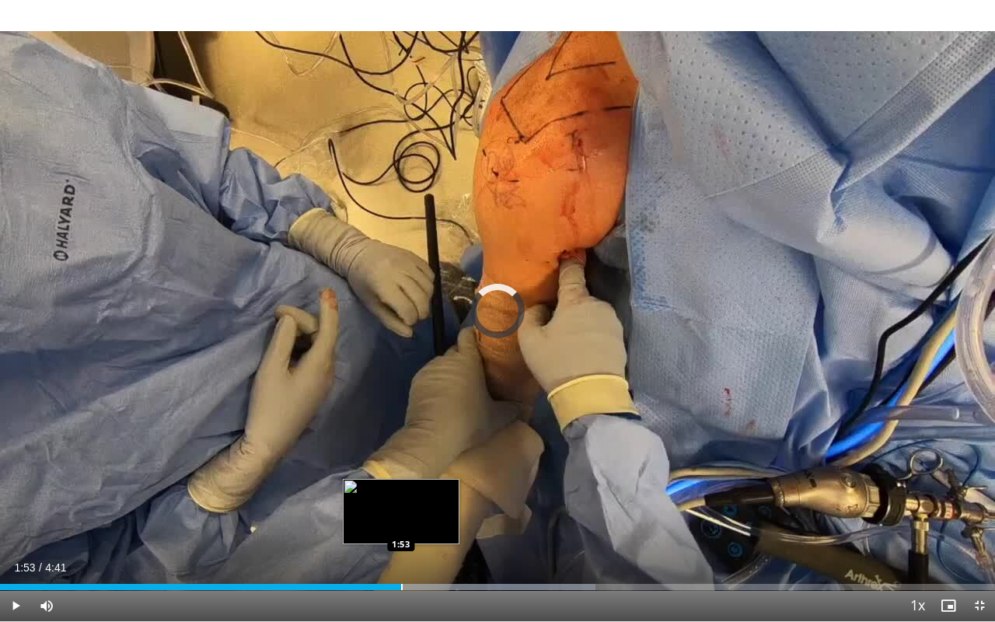
click at [401, 507] on div "Progress Bar" at bounding box center [402, 587] width 2 height 6
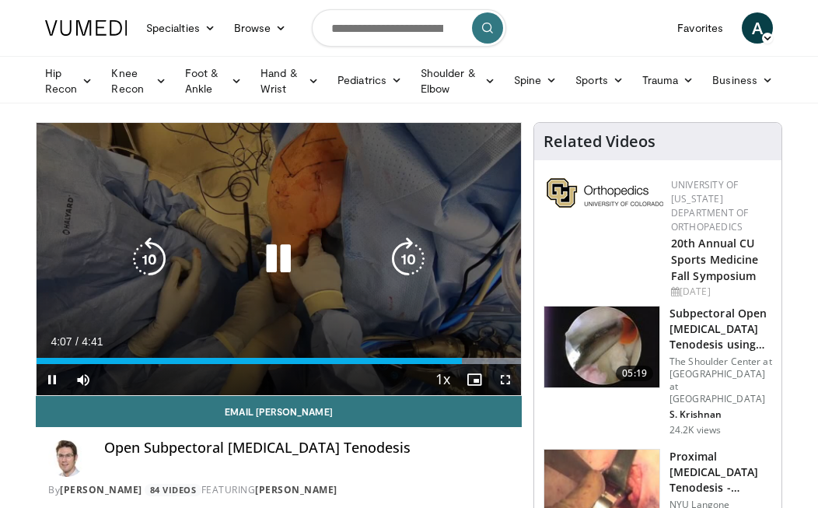
click at [280, 262] on icon "Video Player" at bounding box center [279, 259] width 44 height 44
